Goal: Leave review/rating: Leave review/rating

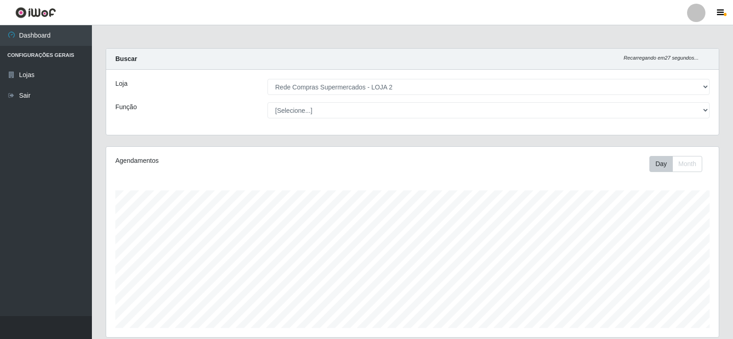
select select "161"
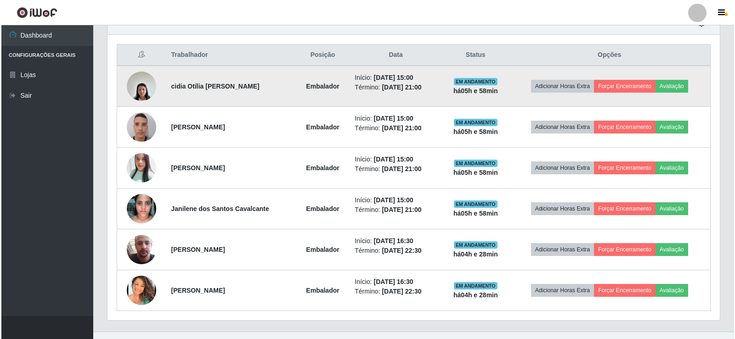
scroll to position [191, 612]
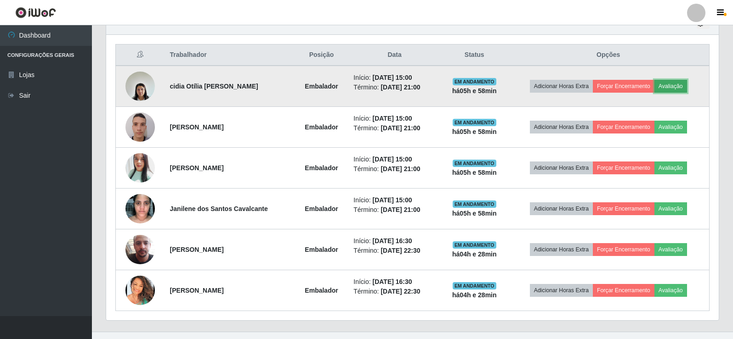
click at [673, 84] on button "Avaliação" at bounding box center [670, 86] width 33 height 13
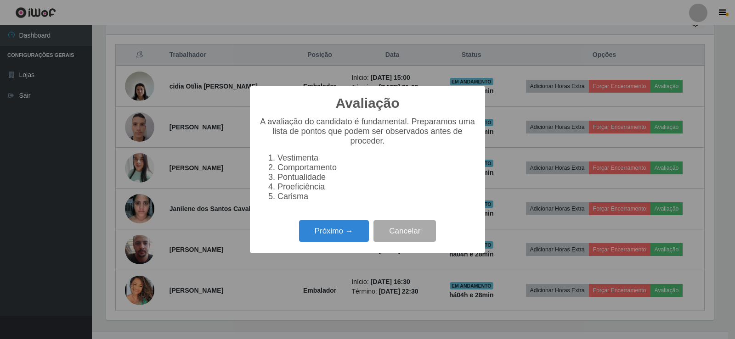
scroll to position [191, 608]
click at [344, 239] on button "Próximo →" at bounding box center [334, 231] width 70 height 22
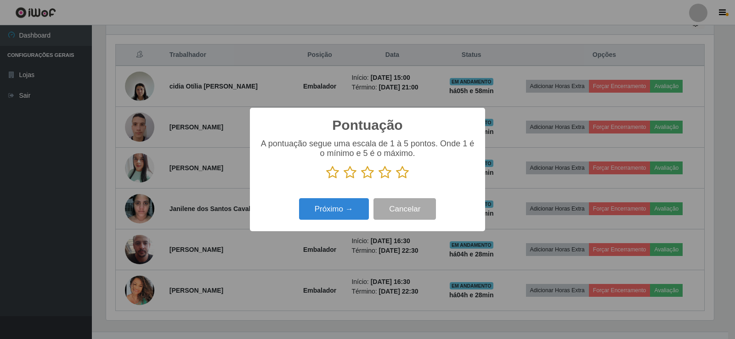
click at [404, 175] on icon at bounding box center [402, 173] width 13 height 14
click at [396, 180] on input "radio" at bounding box center [396, 180] width 0 height 0
click at [354, 218] on button "Próximo →" at bounding box center [334, 209] width 70 height 22
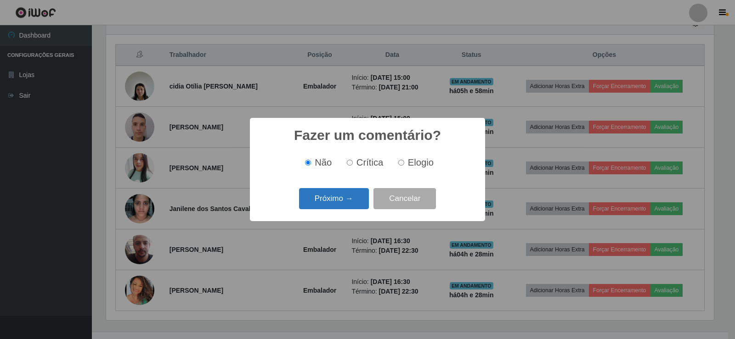
click at [356, 209] on button "Próximo →" at bounding box center [334, 199] width 70 height 22
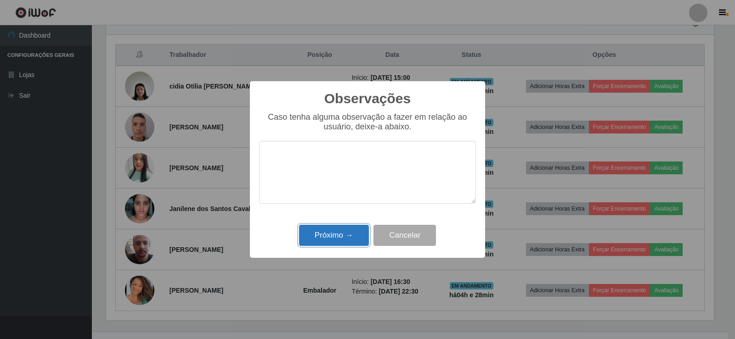
click at [356, 227] on button "Próximo →" at bounding box center [334, 236] width 70 height 22
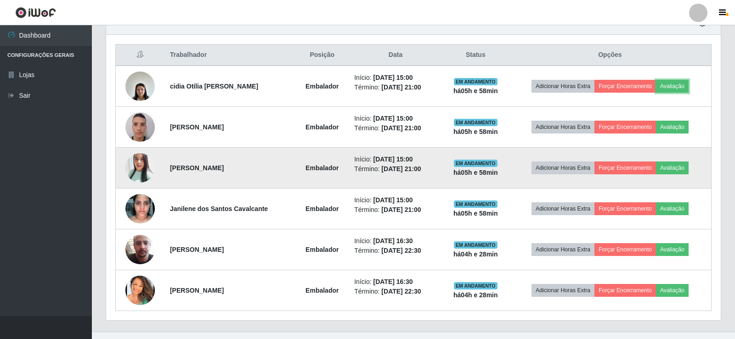
scroll to position [191, 612]
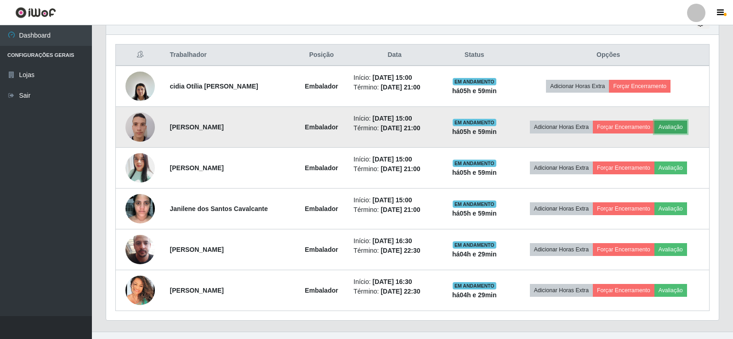
click at [676, 125] on button "Avaliação" at bounding box center [670, 127] width 33 height 13
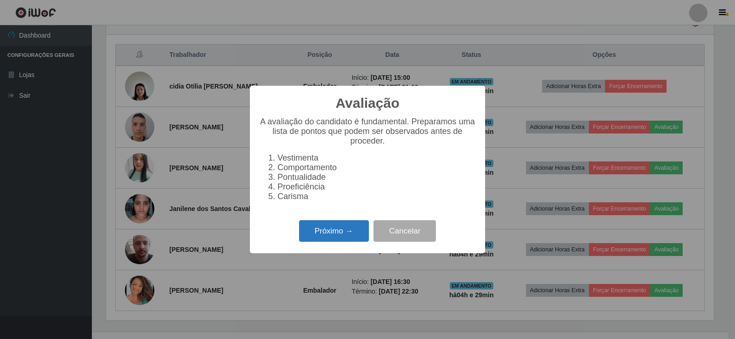
click at [325, 241] on button "Próximo →" at bounding box center [334, 231] width 70 height 22
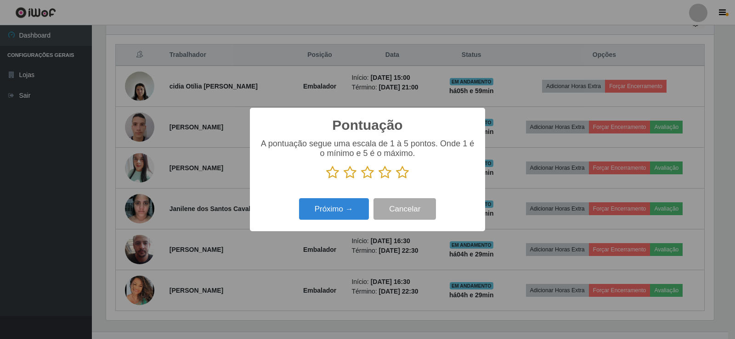
click at [402, 174] on icon at bounding box center [402, 173] width 13 height 14
click at [396, 180] on input "radio" at bounding box center [396, 180] width 0 height 0
click at [351, 203] on button "Próximo →" at bounding box center [334, 209] width 70 height 22
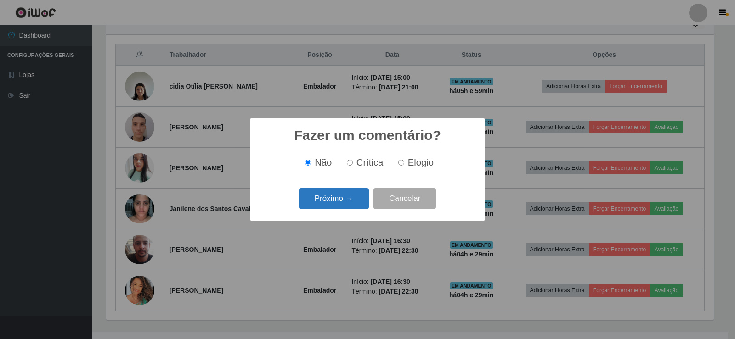
click at [350, 203] on button "Próximo →" at bounding box center [334, 199] width 70 height 22
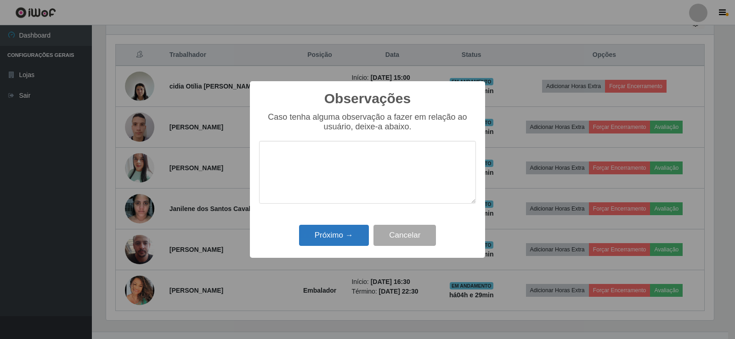
click at [353, 232] on div "Observações × Caso tenha alguma observação a fazer em relação ao usuário, deixe…" at bounding box center [367, 169] width 235 height 177
click at [353, 232] on button "Próximo →" at bounding box center [334, 236] width 70 height 22
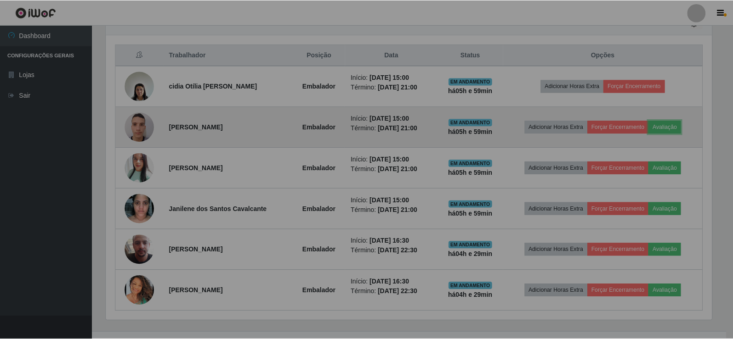
scroll to position [191, 612]
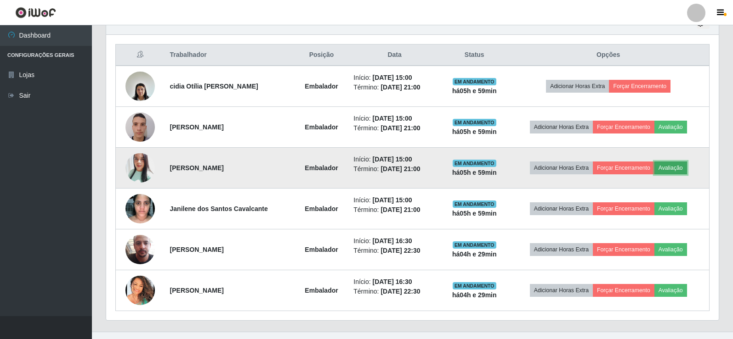
click at [678, 168] on button "Avaliação" at bounding box center [670, 168] width 33 height 13
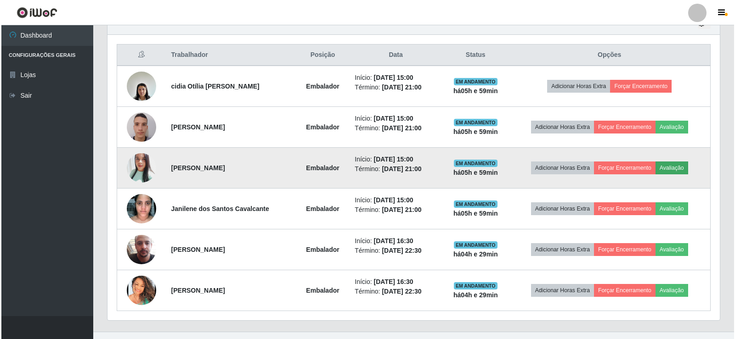
scroll to position [191, 608]
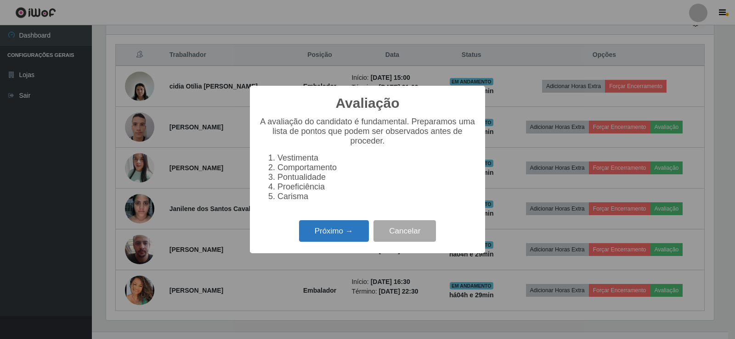
click at [349, 233] on button "Próximo →" at bounding box center [334, 231] width 70 height 22
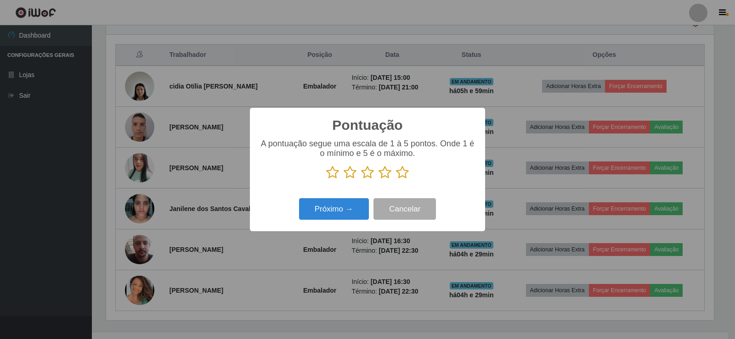
click at [403, 176] on icon at bounding box center [402, 173] width 13 height 14
click at [396, 180] on input "radio" at bounding box center [396, 180] width 0 height 0
click at [320, 217] on button "Próximo →" at bounding box center [334, 209] width 70 height 22
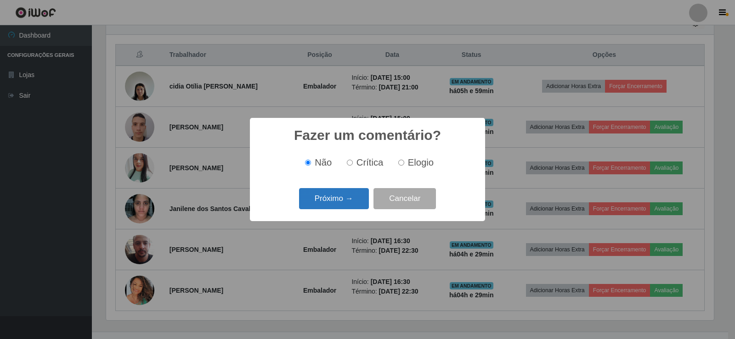
click at [333, 198] on button "Próximo →" at bounding box center [334, 199] width 70 height 22
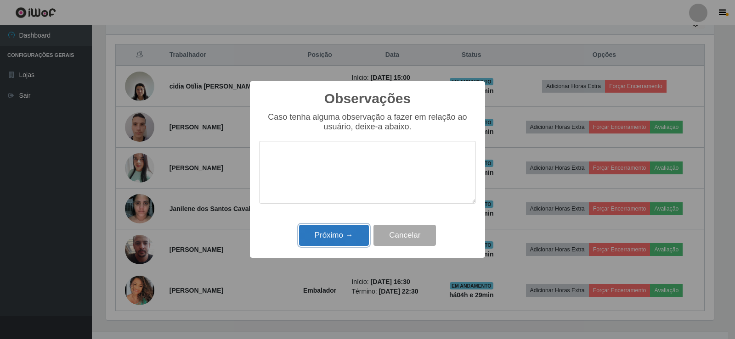
click at [341, 236] on button "Próximo →" at bounding box center [334, 236] width 70 height 22
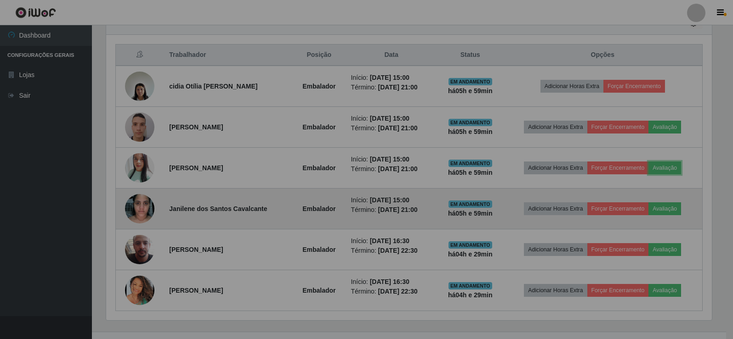
scroll to position [191, 612]
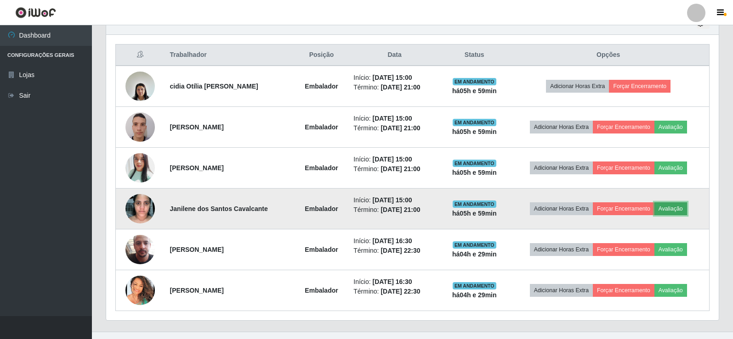
click at [682, 207] on button "Avaliação" at bounding box center [670, 209] width 33 height 13
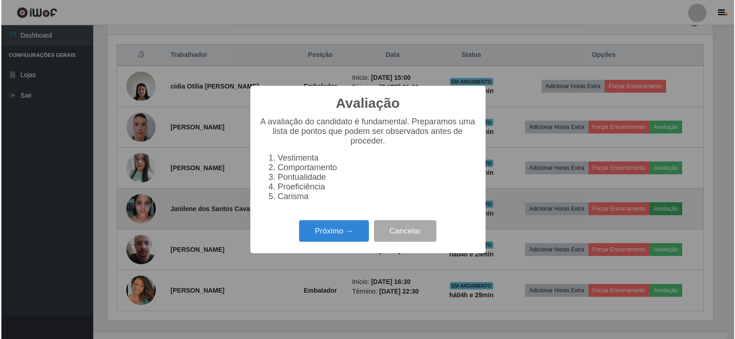
scroll to position [191, 608]
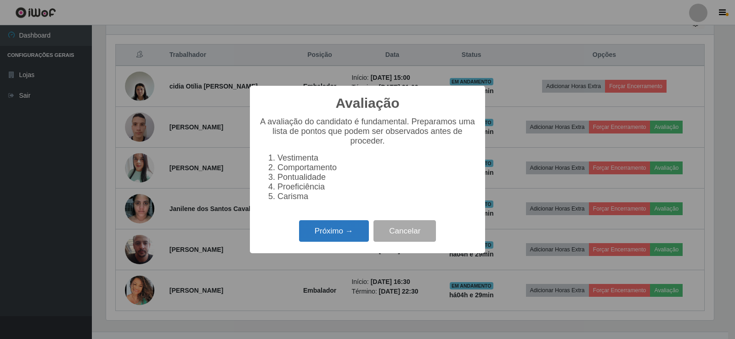
click at [319, 233] on button "Próximo →" at bounding box center [334, 231] width 70 height 22
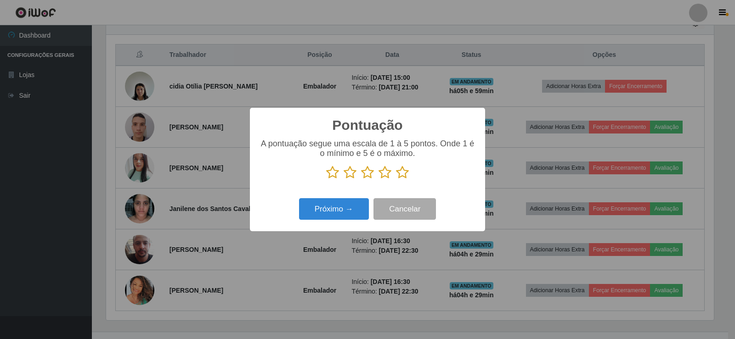
drag, startPoint x: 404, startPoint y: 172, endPoint x: 388, endPoint y: 177, distance: 17.0
click at [404, 172] on icon at bounding box center [402, 173] width 13 height 14
click at [396, 180] on input "radio" at bounding box center [396, 180] width 0 height 0
click at [346, 211] on button "Próximo →" at bounding box center [334, 209] width 70 height 22
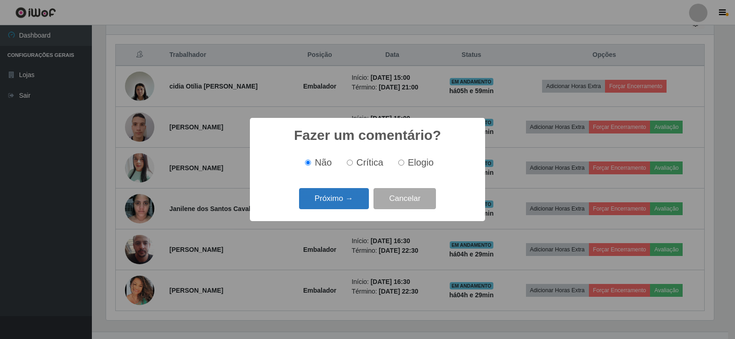
click at [351, 203] on button "Próximo →" at bounding box center [334, 199] width 70 height 22
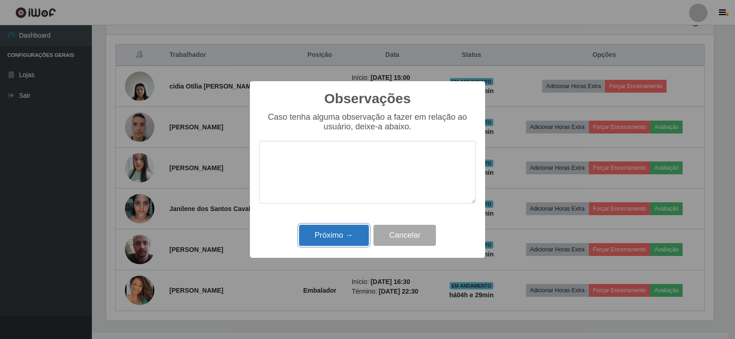
click at [350, 244] on button "Próximo →" at bounding box center [334, 236] width 70 height 22
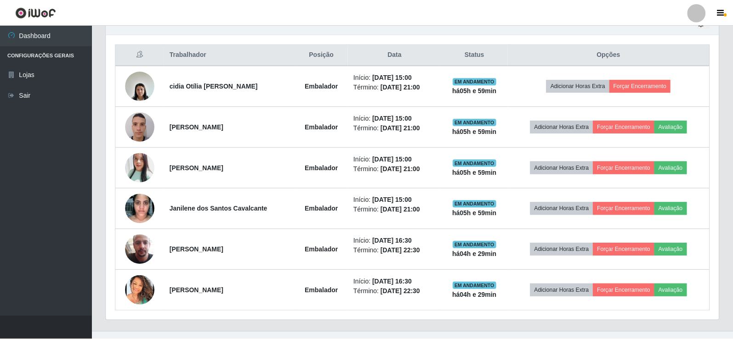
scroll to position [191, 612]
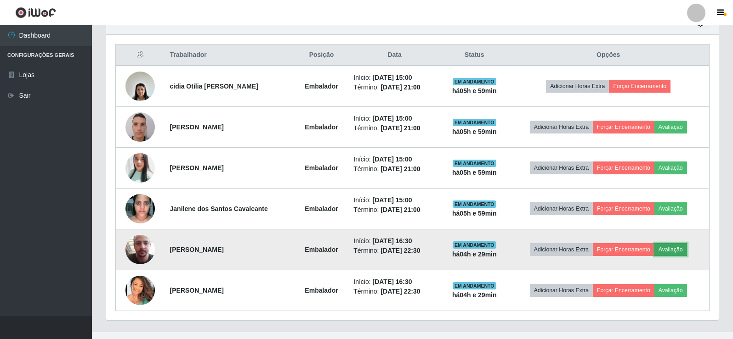
click at [679, 252] on button "Avaliação" at bounding box center [670, 249] width 33 height 13
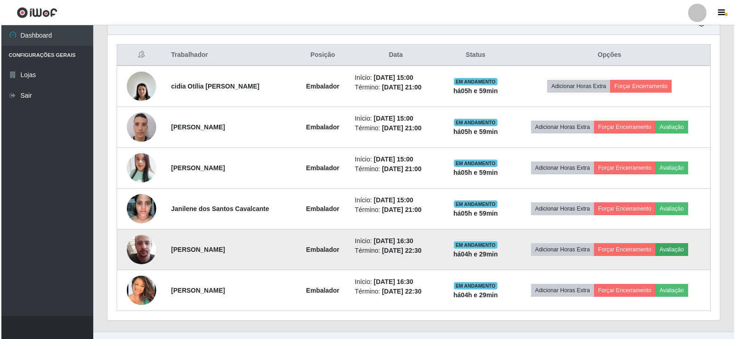
scroll to position [191, 608]
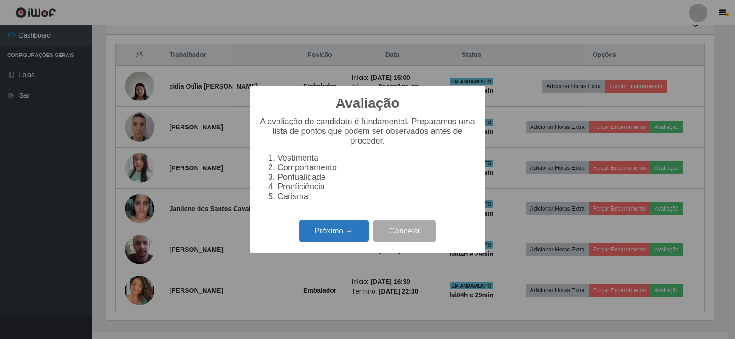
click at [338, 240] on button "Próximo →" at bounding box center [334, 231] width 70 height 22
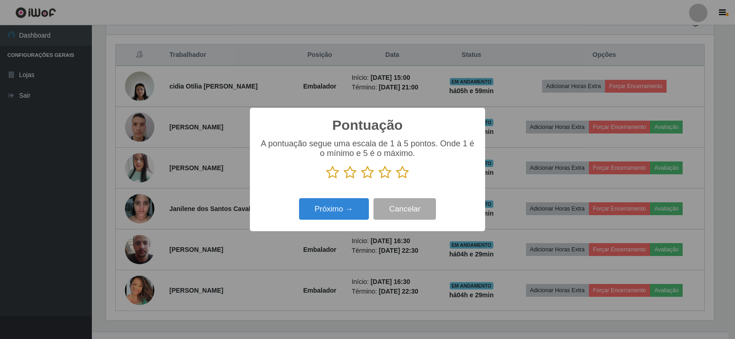
click at [403, 176] on icon at bounding box center [402, 173] width 13 height 14
click at [396, 180] on input "radio" at bounding box center [396, 180] width 0 height 0
click at [320, 217] on button "Próximo →" at bounding box center [334, 209] width 70 height 22
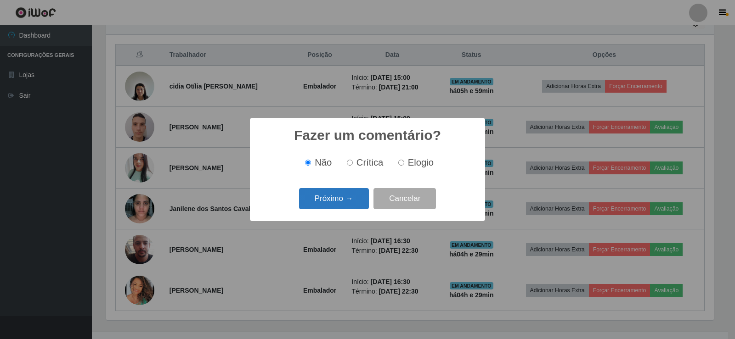
click at [331, 208] on button "Próximo →" at bounding box center [334, 199] width 70 height 22
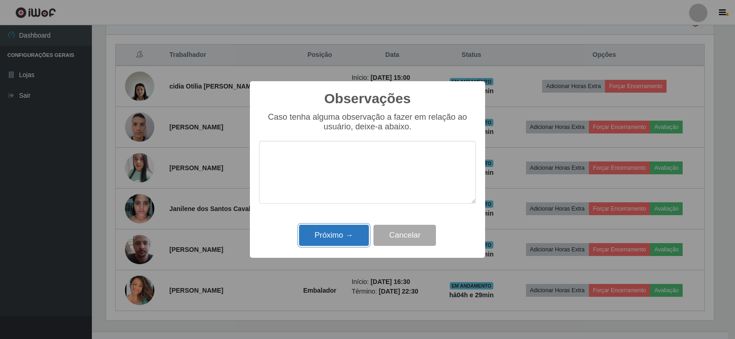
click at [355, 238] on button "Próximo →" at bounding box center [334, 236] width 70 height 22
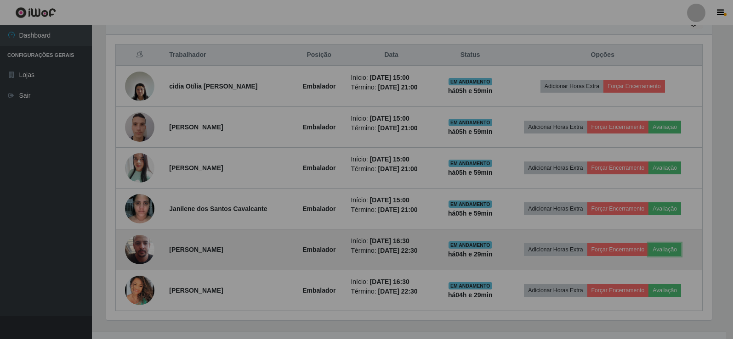
scroll to position [191, 612]
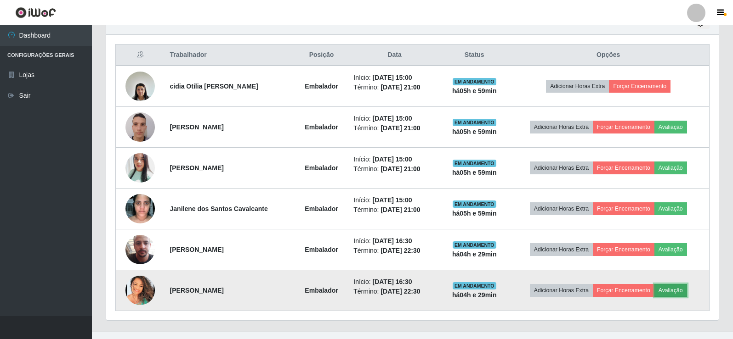
click at [674, 291] on button "Avaliação" at bounding box center [670, 290] width 33 height 13
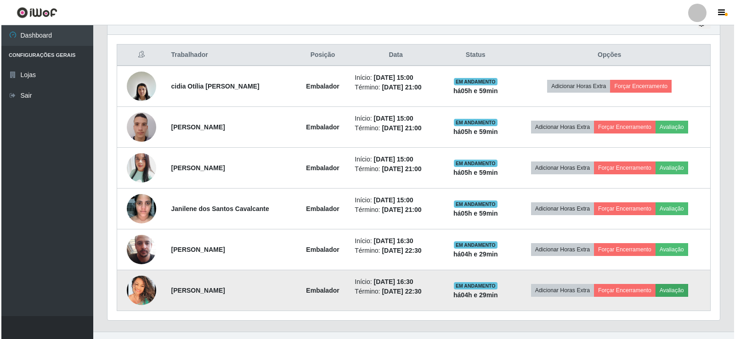
scroll to position [0, 0]
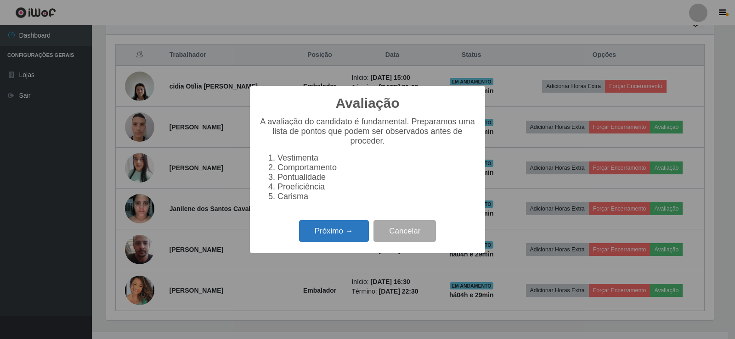
click at [311, 232] on button "Próximo →" at bounding box center [334, 231] width 70 height 22
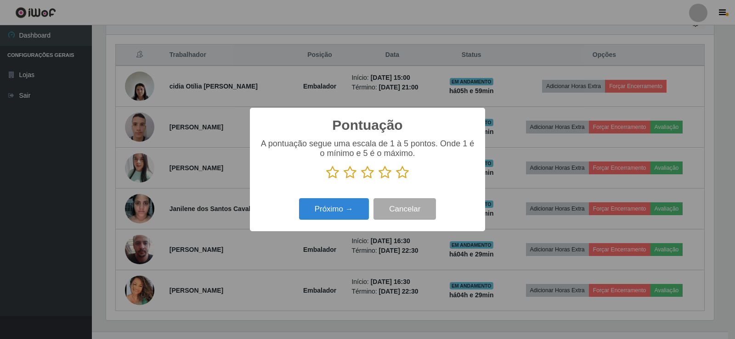
click at [402, 173] on icon at bounding box center [402, 173] width 13 height 14
click at [396, 180] on input "radio" at bounding box center [396, 180] width 0 height 0
click at [331, 204] on button "Próximo →" at bounding box center [334, 209] width 70 height 22
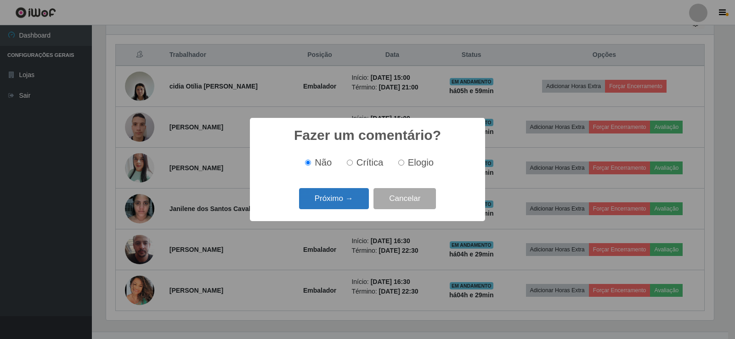
click at [331, 204] on button "Próximo →" at bounding box center [334, 199] width 70 height 22
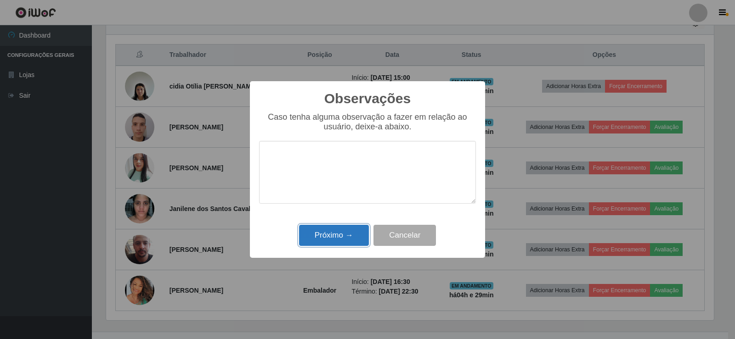
click at [334, 241] on button "Próximo →" at bounding box center [334, 236] width 70 height 22
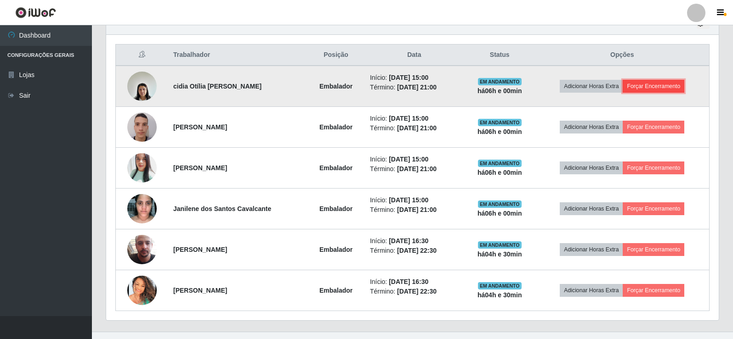
click at [661, 86] on button "Forçar Encerramento" at bounding box center [653, 86] width 62 height 13
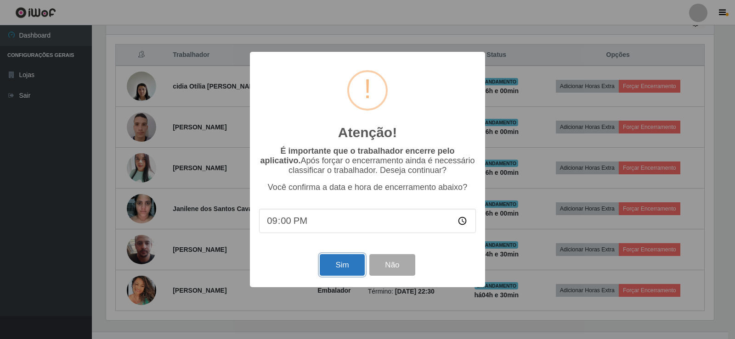
click at [329, 268] on button "Sim" at bounding box center [342, 265] width 45 height 22
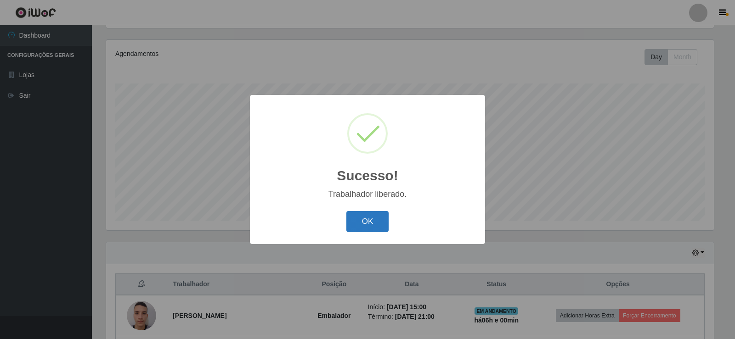
click at [366, 221] on button "OK" at bounding box center [367, 222] width 43 height 22
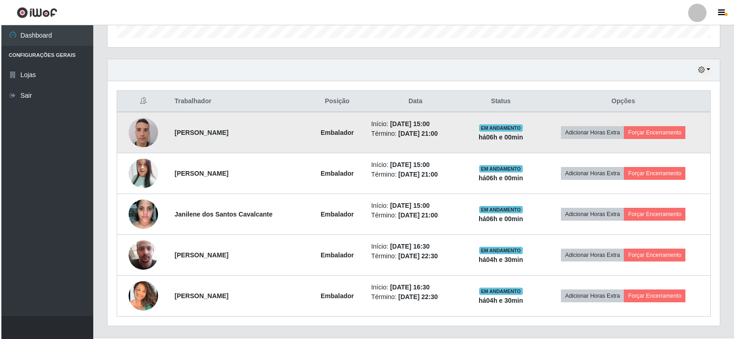
scroll to position [291, 0]
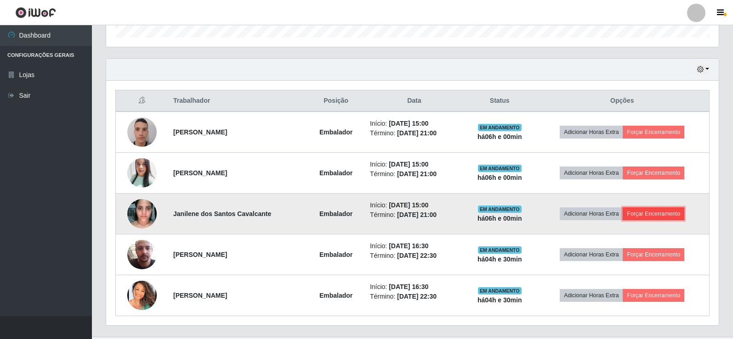
click at [650, 216] on button "Forçar Encerramento" at bounding box center [653, 214] width 62 height 13
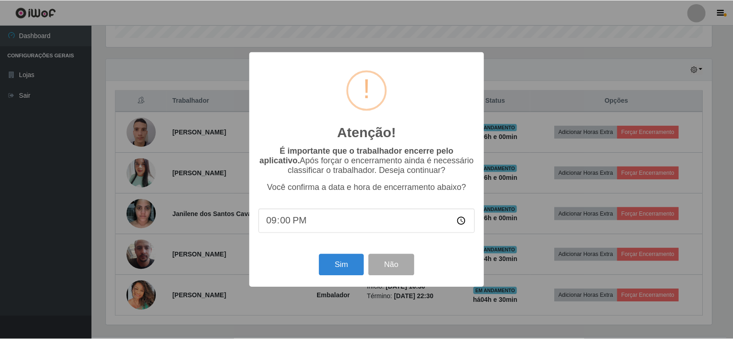
scroll to position [191, 608]
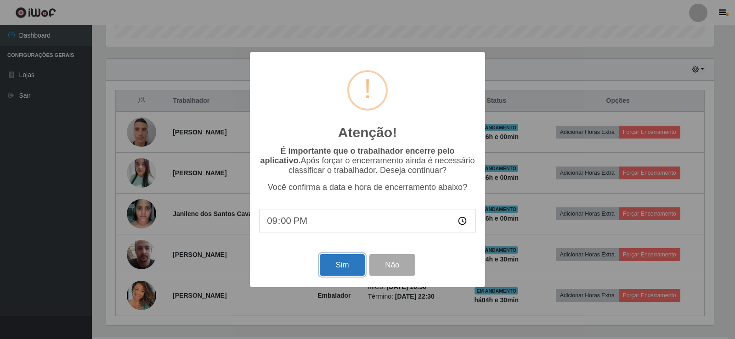
click at [345, 262] on button "Sim" at bounding box center [342, 265] width 45 height 22
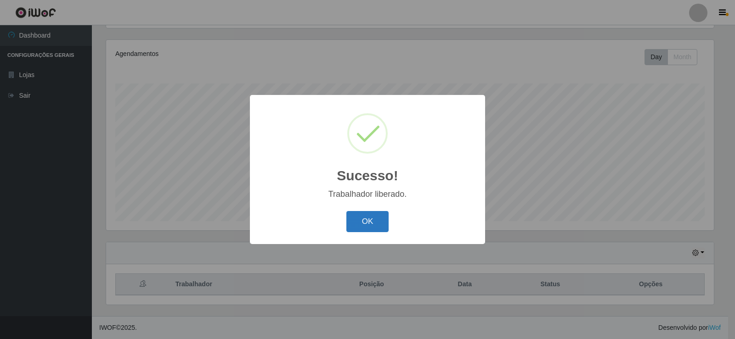
click at [381, 222] on button "OK" at bounding box center [367, 222] width 43 height 22
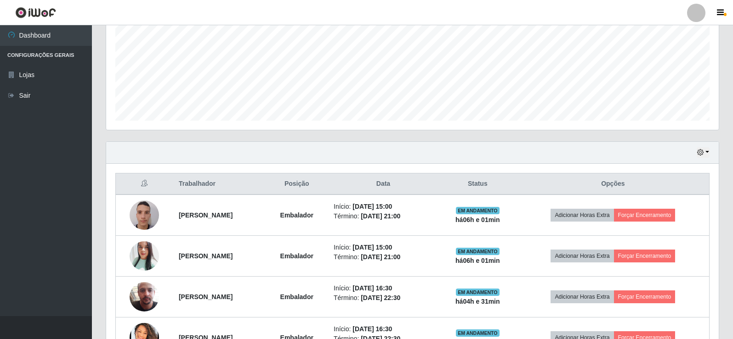
scroll to position [245, 0]
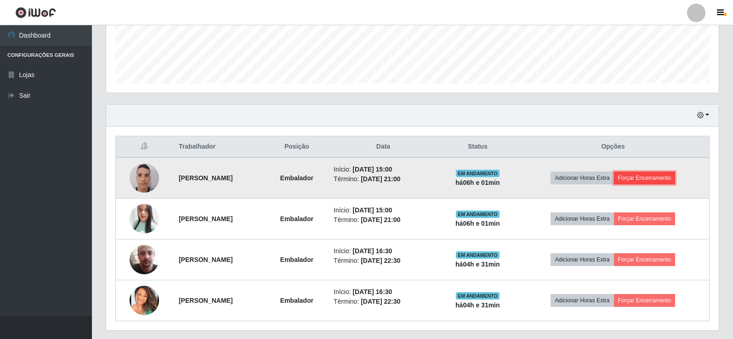
click at [647, 177] on button "Forçar Encerramento" at bounding box center [645, 178] width 62 height 13
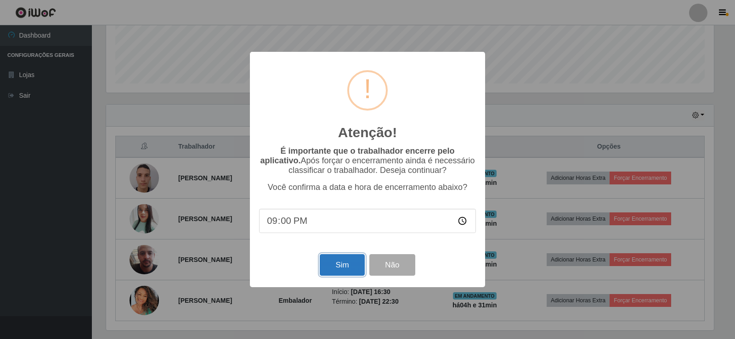
click at [344, 263] on button "Sim" at bounding box center [342, 265] width 45 height 22
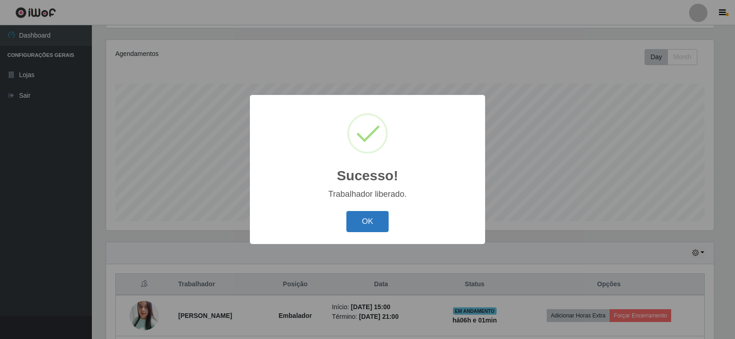
click at [366, 226] on button "OK" at bounding box center [367, 222] width 43 height 22
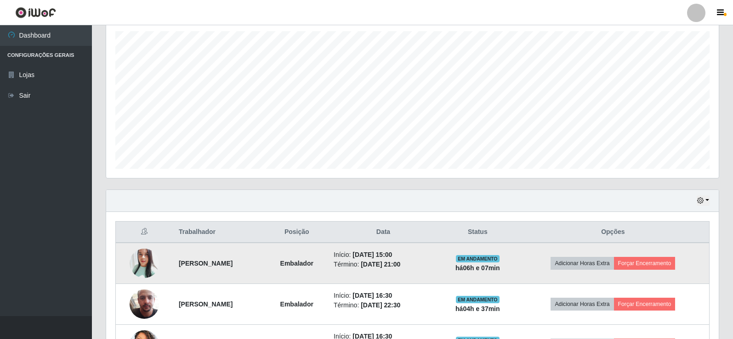
scroll to position [230, 0]
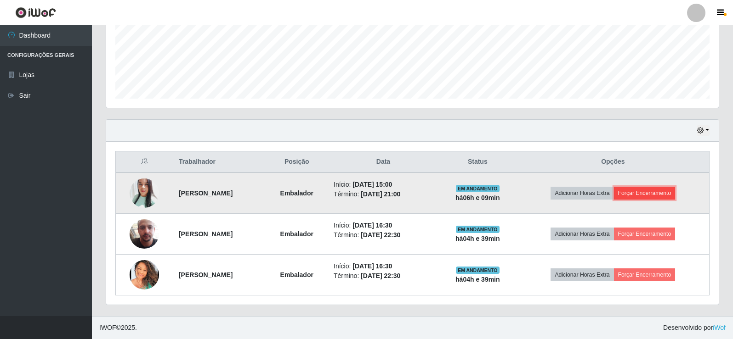
click at [668, 195] on button "Forçar Encerramento" at bounding box center [645, 193] width 62 height 13
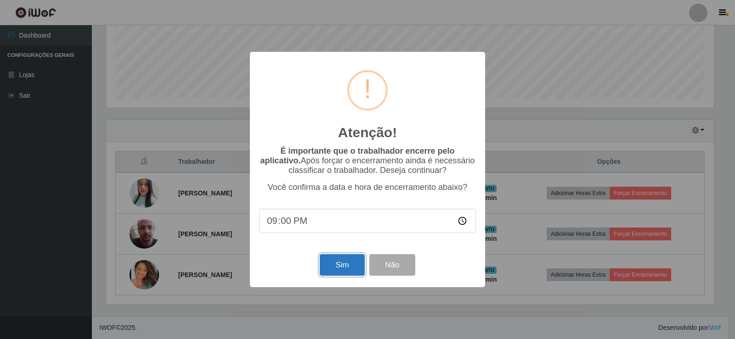
click at [346, 271] on button "Sim" at bounding box center [342, 265] width 45 height 22
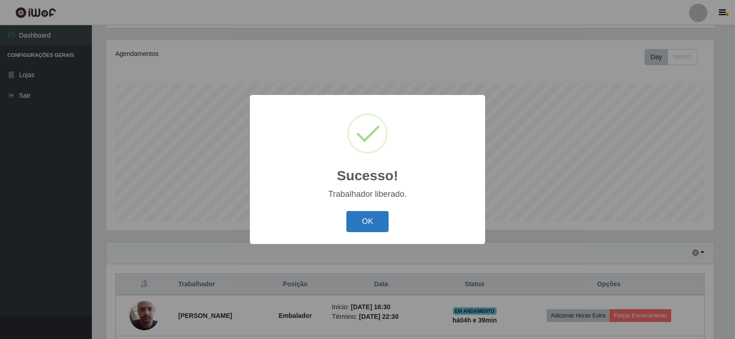
click at [373, 222] on button "OK" at bounding box center [367, 222] width 43 height 22
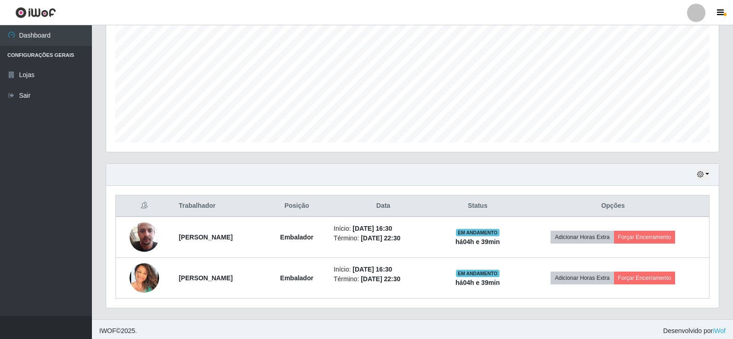
scroll to position [189, 0]
